Goal: Task Accomplishment & Management: Complete application form

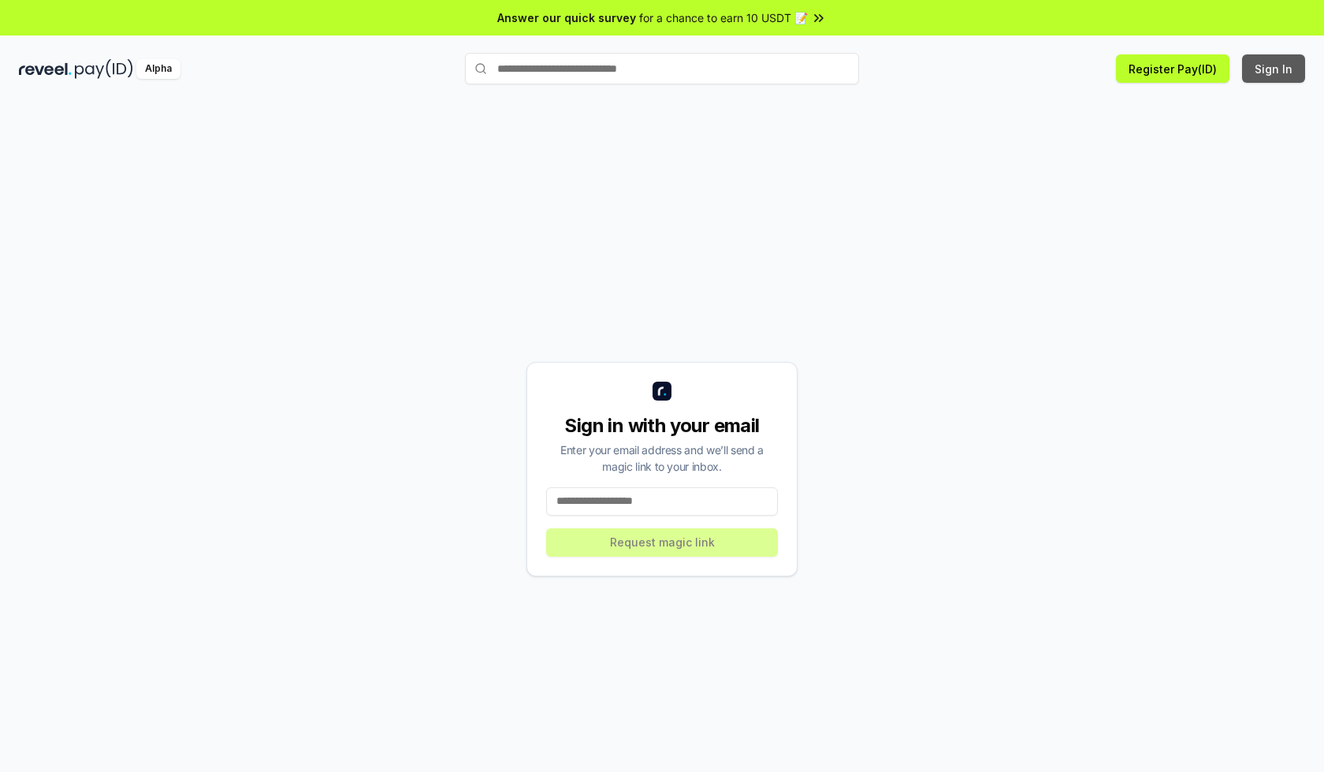
click at [1275, 69] on button "Sign In" at bounding box center [1273, 68] width 63 height 28
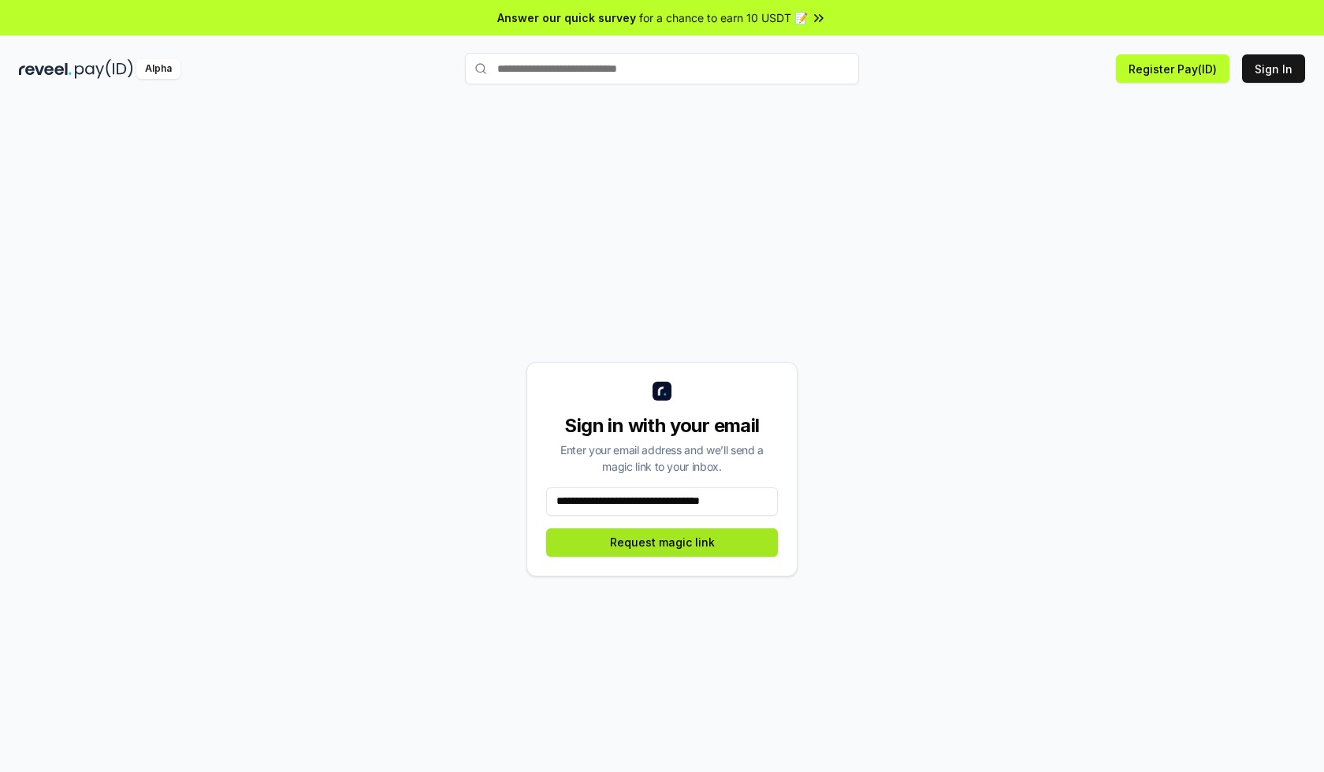
type input "**********"
click at [662, 542] on button "Request magic link" at bounding box center [662, 542] width 232 height 28
